Goal: Task Accomplishment & Management: Use online tool/utility

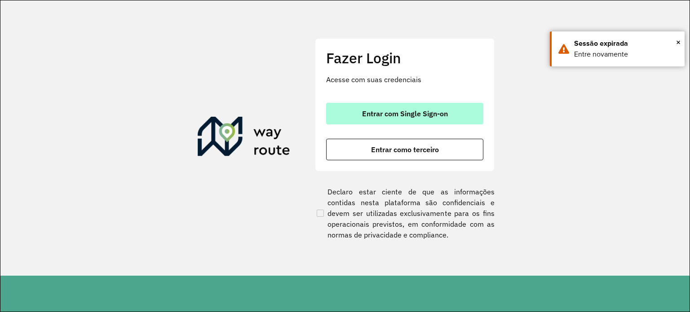
click at [389, 111] on span "Entrar com Single Sign-on" at bounding box center [405, 113] width 86 height 7
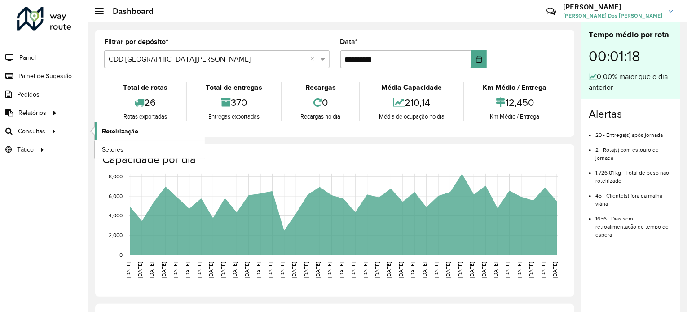
click at [131, 129] on span "Roteirização" at bounding box center [120, 131] width 36 height 9
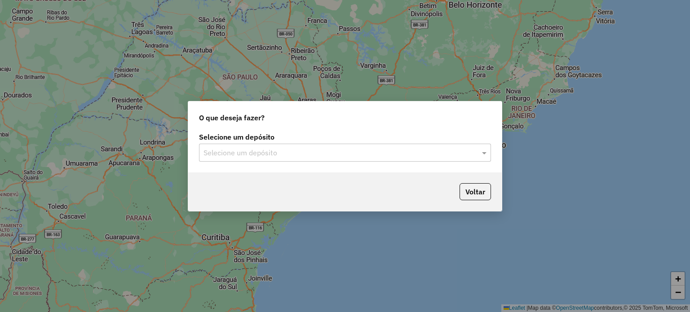
click at [246, 161] on div "Selecione um depósito Selecione um depósito" at bounding box center [345, 151] width 314 height 42
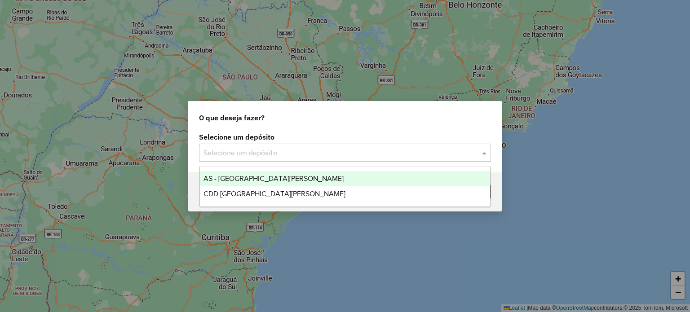
click at [242, 145] on div "Selecione um depósito" at bounding box center [345, 153] width 292 height 18
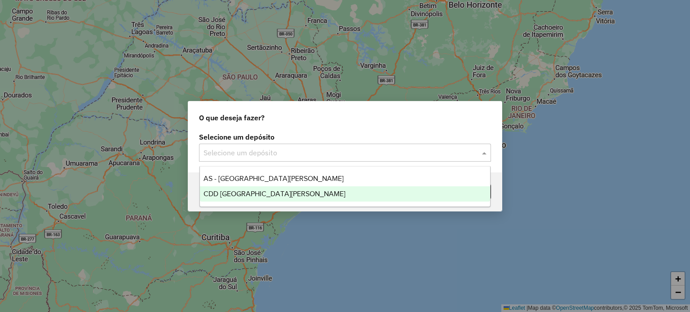
click at [240, 201] on div "CDD [GEOGRAPHIC_DATA][PERSON_NAME]" at bounding box center [345, 193] width 291 height 15
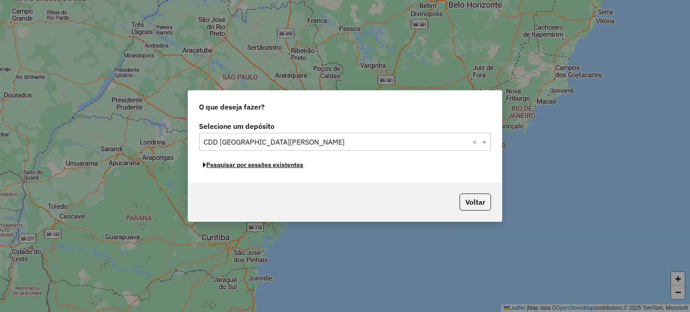
click at [279, 167] on button "Pesquisar por sessões existentes" at bounding box center [253, 165] width 108 height 14
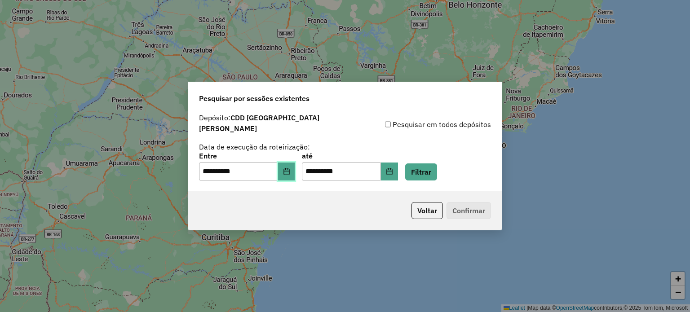
click at [295, 169] on button "Choose Date" at bounding box center [286, 172] width 17 height 18
click at [428, 134] on div "**********" at bounding box center [345, 148] width 292 height 66
click at [437, 168] on button "Filtrar" at bounding box center [421, 172] width 32 height 17
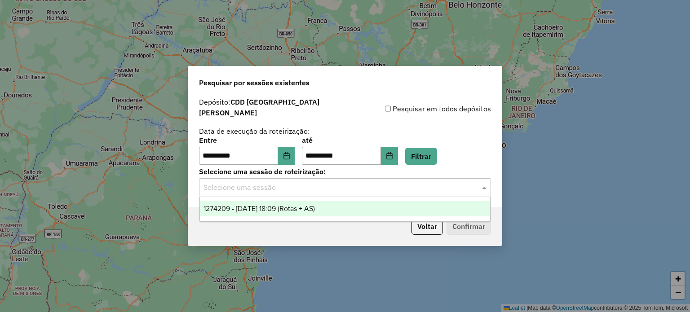
click at [286, 183] on input "text" at bounding box center [336, 187] width 265 height 11
click at [279, 212] on span "1274209 - [DATE] 18:09 (Rotas + AS)" at bounding box center [259, 209] width 111 height 8
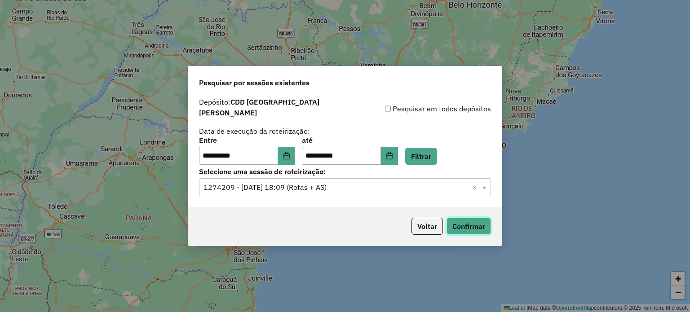
click at [474, 223] on button "Confirmar" at bounding box center [469, 226] width 44 height 17
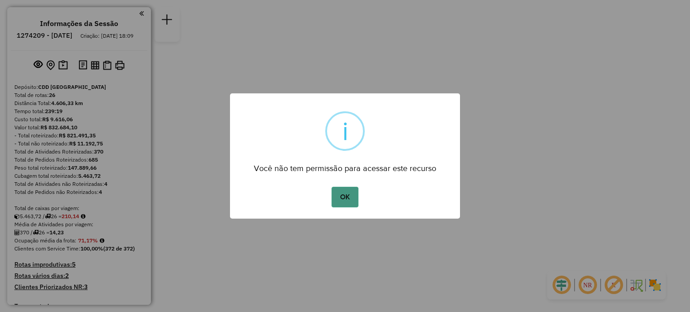
click at [341, 190] on button "OK" at bounding box center [345, 197] width 27 height 21
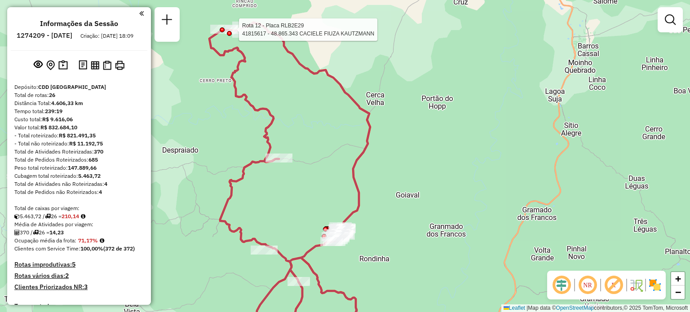
select select "**********"
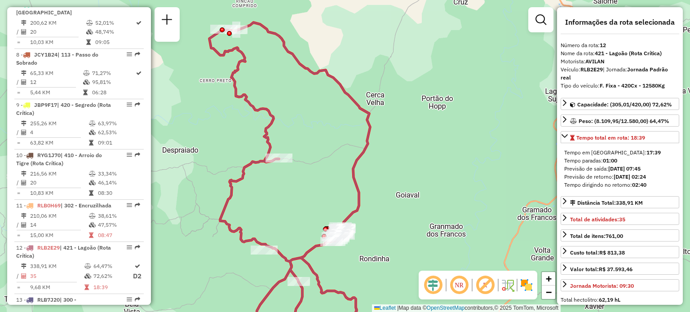
scroll to position [904, 0]
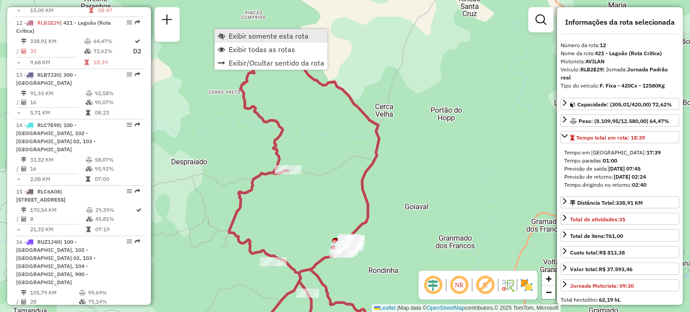
click at [248, 38] on span "Exibir somente esta rota" at bounding box center [269, 35] width 80 height 7
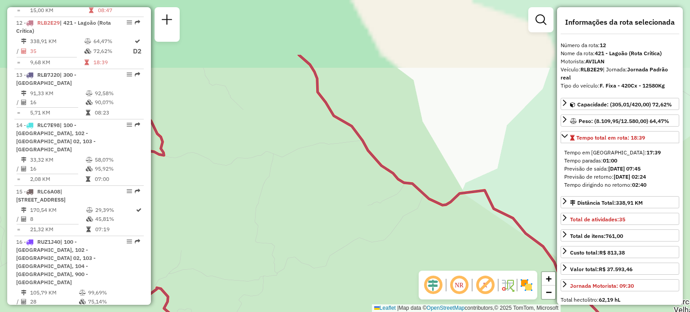
drag, startPoint x: 304, startPoint y: 124, endPoint x: 355, endPoint y: 178, distance: 74.7
click at [358, 185] on div "Janela de atendimento Grade de atendimento Capacidade Transportadoras Veículos …" at bounding box center [345, 156] width 690 height 312
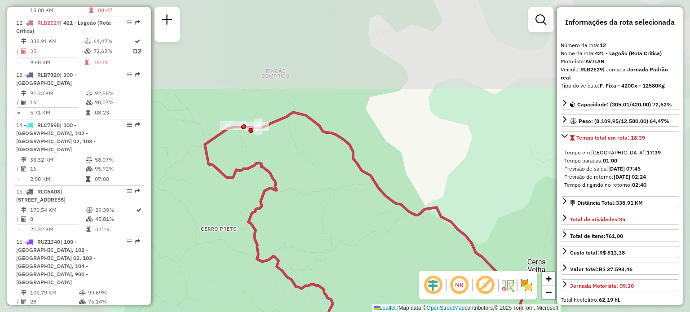
drag, startPoint x: 267, startPoint y: 120, endPoint x: 312, endPoint y: 121, distance: 45.4
click at [314, 121] on icon at bounding box center [365, 235] width 321 height 247
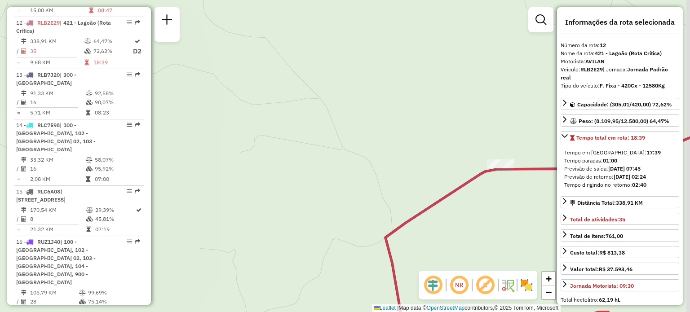
drag, startPoint x: 433, startPoint y: 151, endPoint x: 355, endPoint y: 120, distance: 84.4
click at [355, 121] on div "Janela de atendimento Grade de atendimento Capacidade Transportadoras Veículos …" at bounding box center [345, 156] width 690 height 312
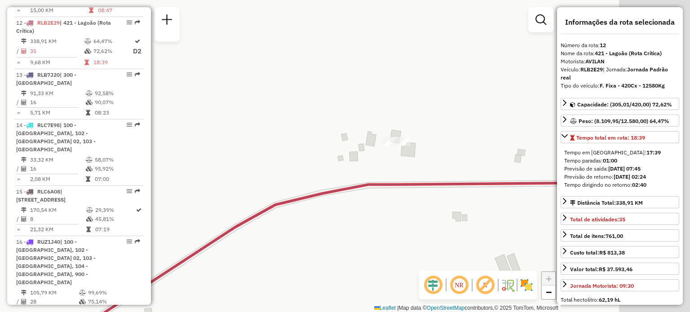
drag, startPoint x: 331, startPoint y: 155, endPoint x: 208, endPoint y: 131, distance: 124.6
click at [208, 131] on div "Janela de atendimento Grade de atendimento Capacidade Transportadoras Veículos …" at bounding box center [345, 156] width 690 height 312
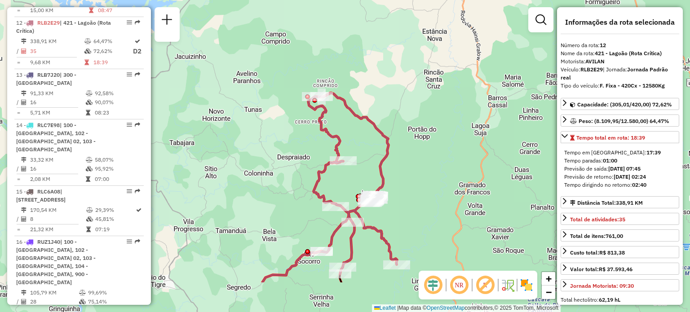
drag, startPoint x: 380, startPoint y: 198, endPoint x: 361, endPoint y: 134, distance: 66.5
click at [361, 136] on div "Janela de atendimento Grade de atendimento Capacidade Transportadoras Veículos …" at bounding box center [345, 156] width 690 height 312
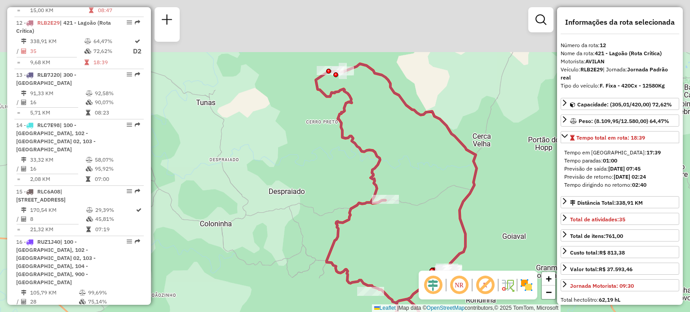
drag, startPoint x: 375, startPoint y: 62, endPoint x: 394, endPoint y: 137, distance: 77.5
click at [394, 137] on div "Janela de atendimento Grade de atendimento Capacidade Transportadoras Veículos …" at bounding box center [345, 156] width 690 height 312
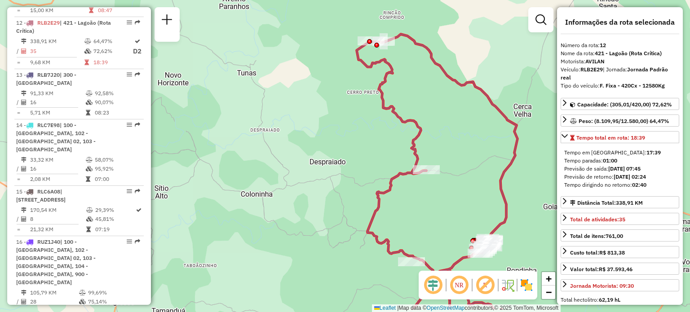
drag, startPoint x: 256, startPoint y: 104, endPoint x: 286, endPoint y: 80, distance: 38.4
click at [285, 80] on div "Janela de atendimento Grade de atendimento Capacidade Transportadoras Veículos …" at bounding box center [345, 156] width 690 height 312
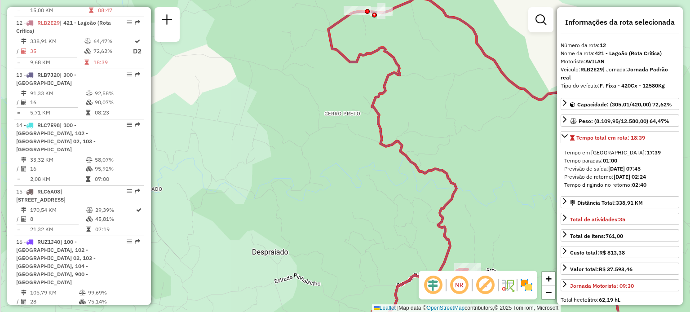
drag, startPoint x: 315, startPoint y: 171, endPoint x: 335, endPoint y: 133, distance: 42.8
click at [335, 134] on div "Janela de atendimento Grade de atendimento Capacidade Transportadoras Veículos …" at bounding box center [345, 156] width 690 height 312
